Goal: Find specific page/section: Find specific page/section

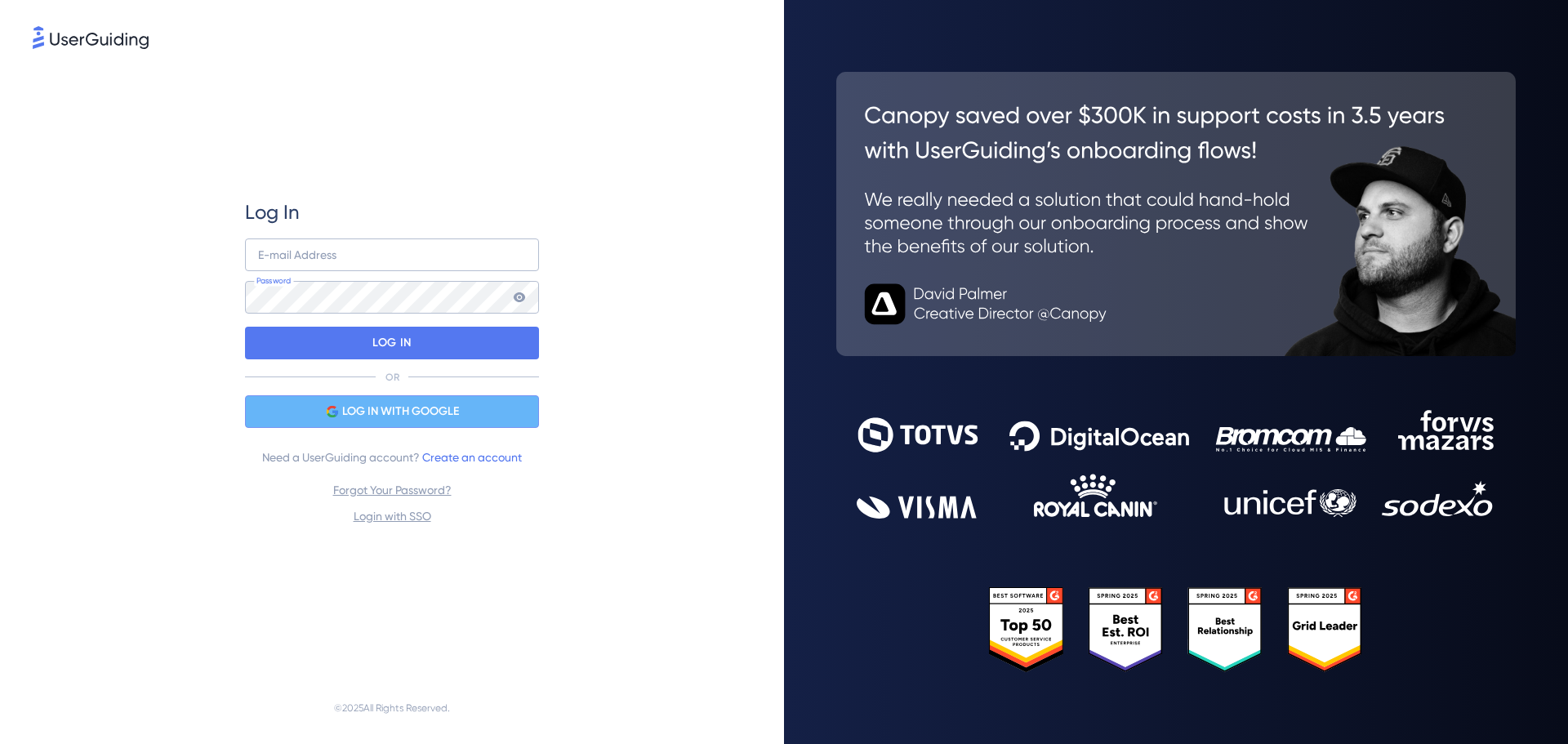
click at [470, 404] on div "LOG IN WITH GOOGLE" at bounding box center [392, 412] width 294 height 33
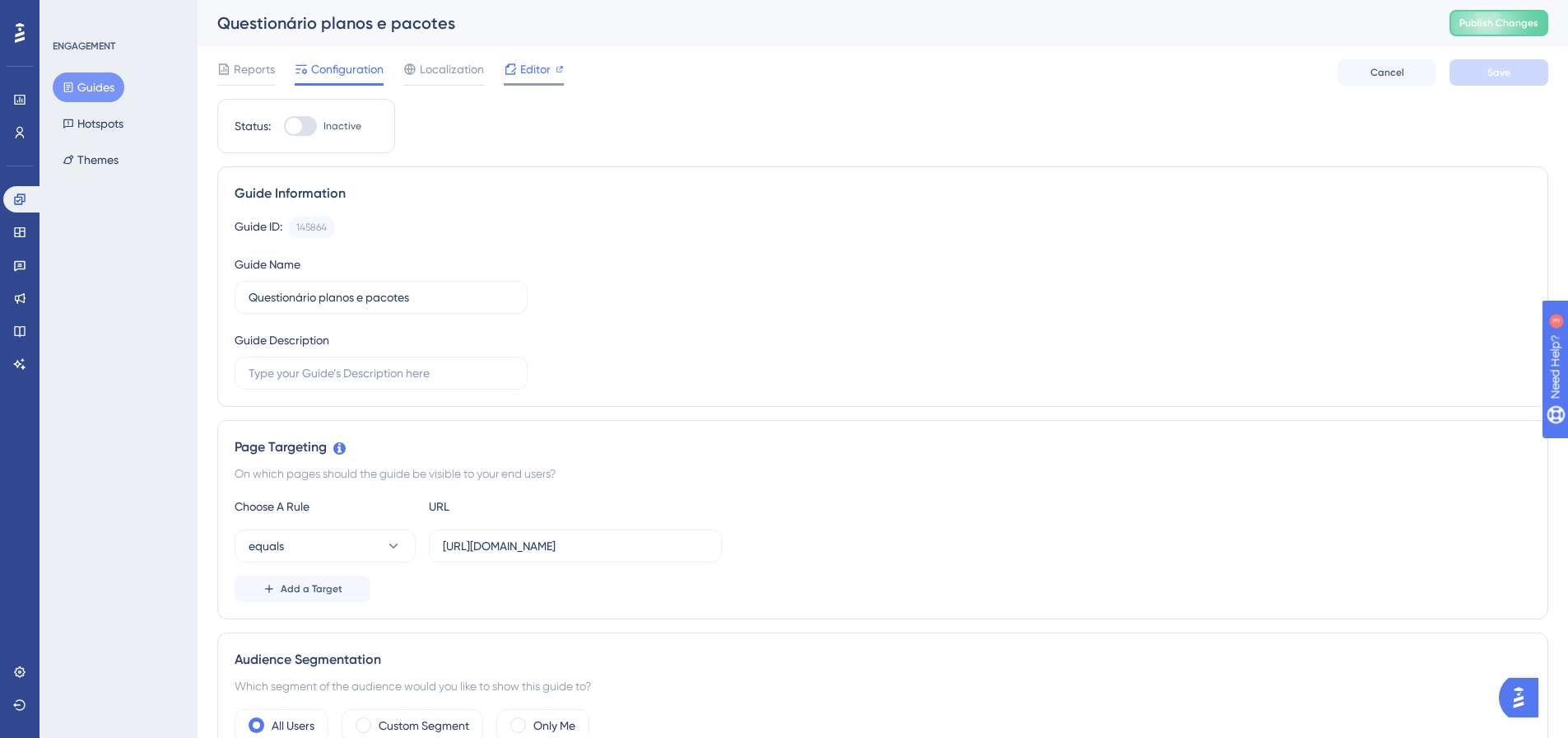
click at [544, 80] on div "Editor" at bounding box center [533, 72] width 60 height 26
click at [16, 205] on icon at bounding box center [19, 199] width 13 height 13
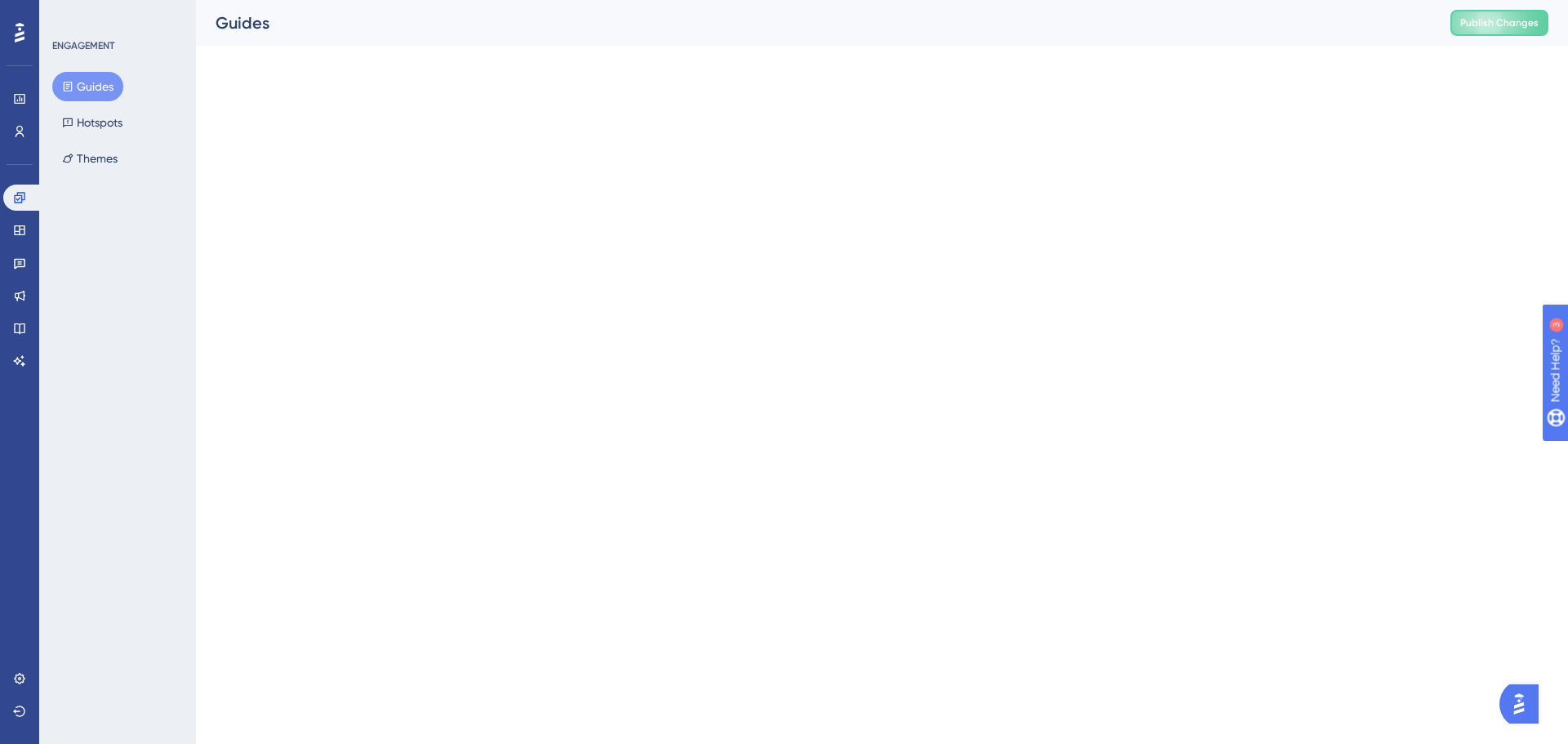
click at [90, 94] on button "Guides" at bounding box center [87, 86] width 71 height 29
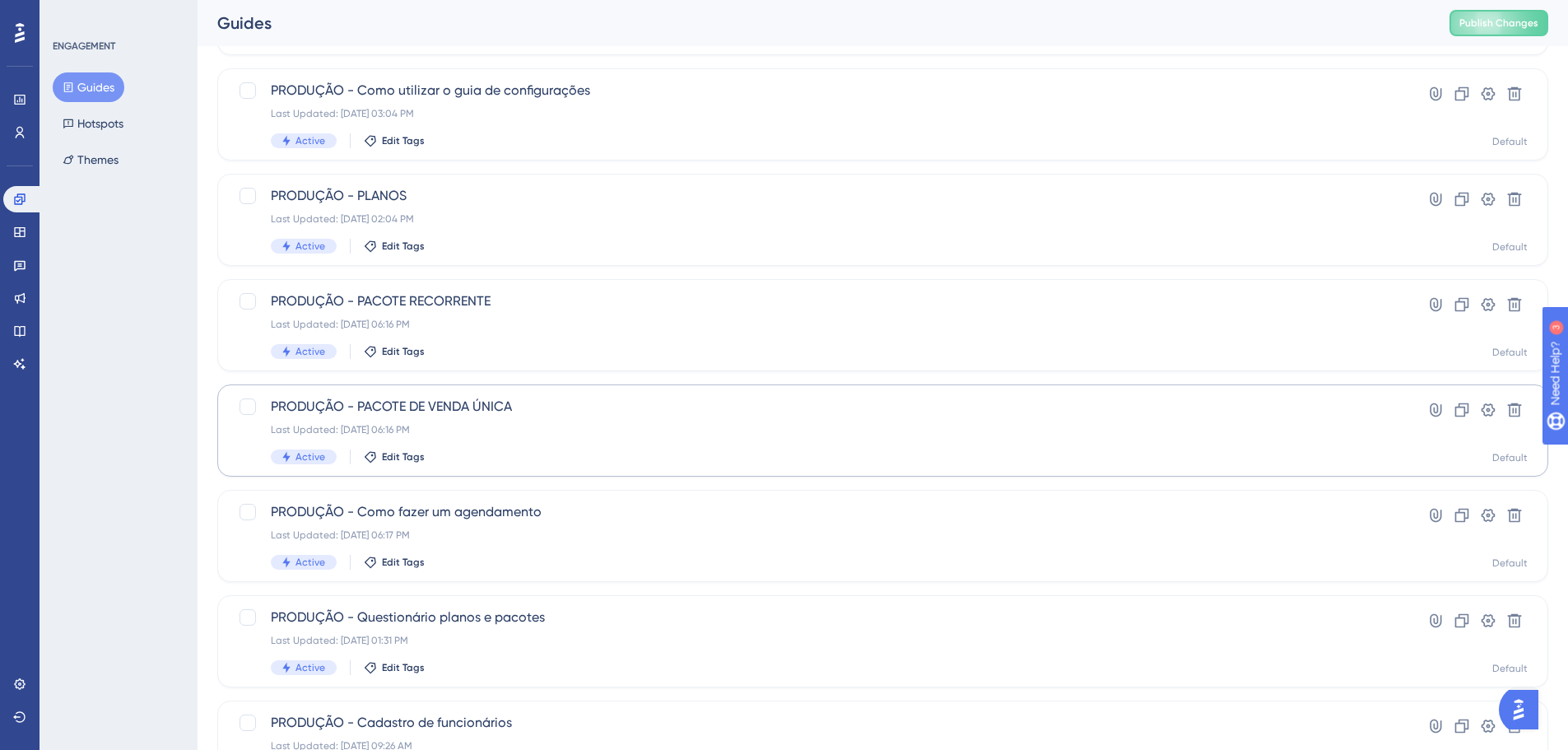
scroll to position [165, 0]
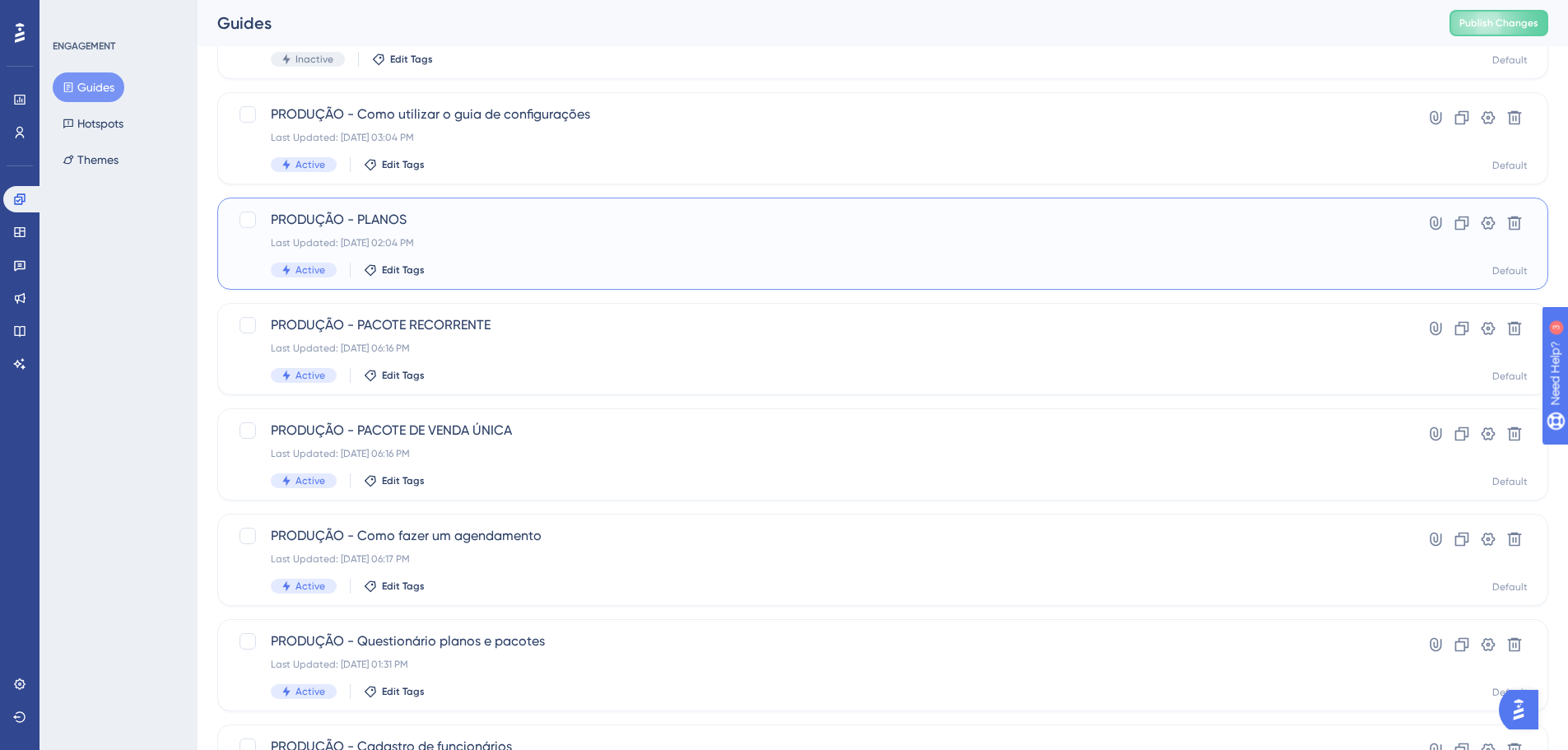
click at [406, 224] on span "PRODUÇÃO - PLANOS" at bounding box center [817, 219] width 1093 height 19
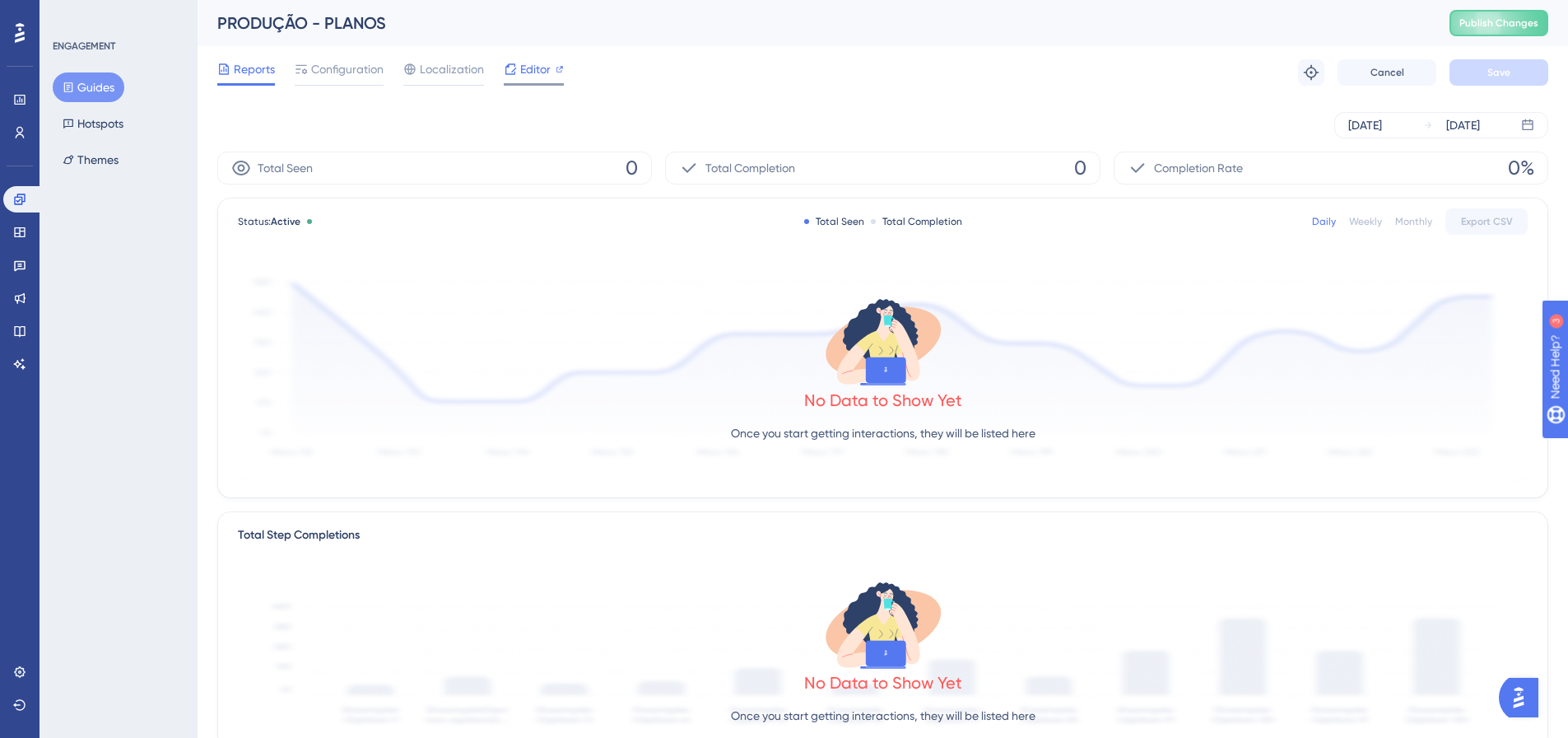
click at [545, 67] on span "Editor" at bounding box center [535, 68] width 31 height 19
